Goal: Obtain resource: Download file/media

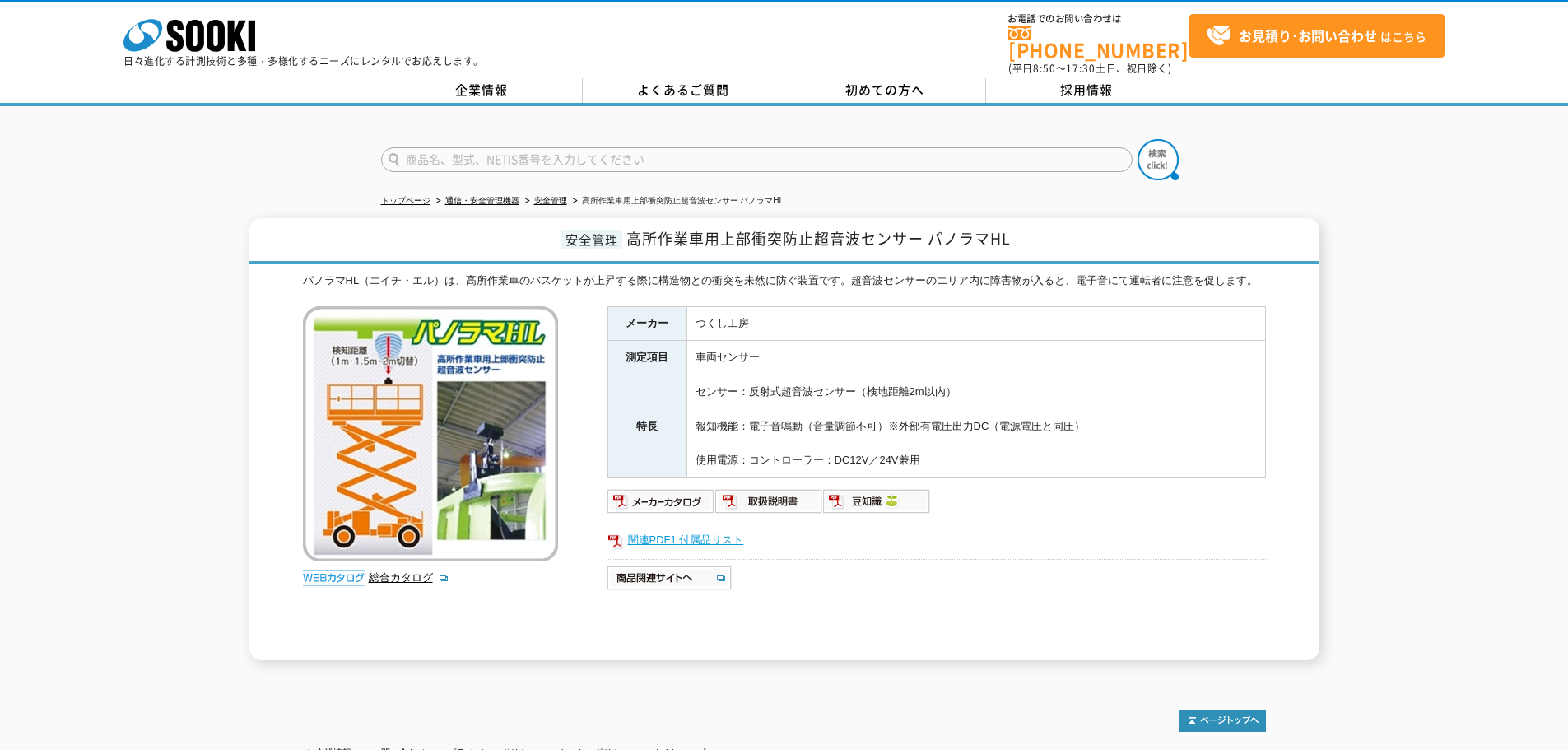
click at [664, 530] on link "関連PDF1 付属品リスト" at bounding box center [937, 540] width 658 height 21
click at [689, 530] on link "関連PDF1 付属品リスト" at bounding box center [937, 540] width 658 height 21
click at [681, 499] on img at bounding box center [662, 502] width 108 height 26
click at [685, 493] on img at bounding box center [662, 502] width 108 height 26
click at [692, 530] on link "関連PDF1 付属品リスト" at bounding box center [937, 540] width 658 height 21
